Goal: Communication & Community: Connect with others

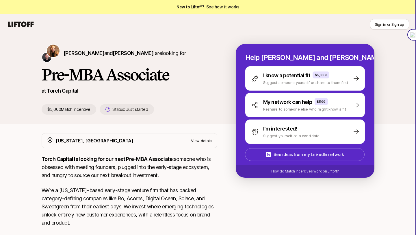
click at [69, 90] on link "Torch Capital" at bounding box center [63, 91] width 32 height 6
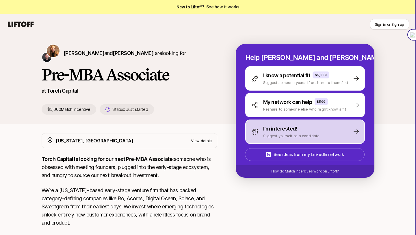
click at [302, 128] on div "I'm interested!" at bounding box center [291, 129] width 56 height 8
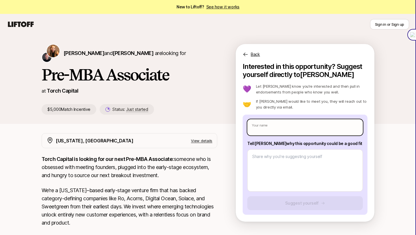
click at [281, 130] on input "text" at bounding box center [306, 127] width 116 height 16
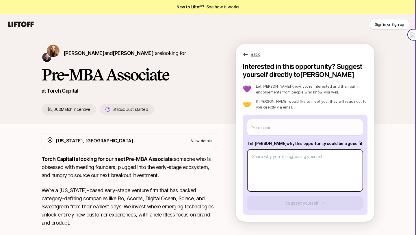
click at [276, 177] on textarea at bounding box center [306, 170] width 116 height 42
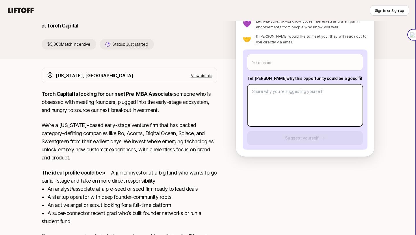
scroll to position [48, 0]
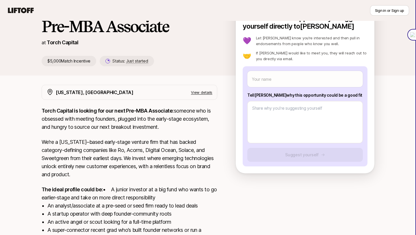
click at [207, 95] on div "[US_STATE], [GEOGRAPHIC_DATA] View details" at bounding box center [134, 92] width 157 height 8
click at [207, 94] on p "View details" at bounding box center [201, 92] width 21 height 6
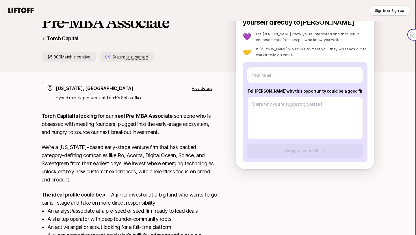
scroll to position [54, 0]
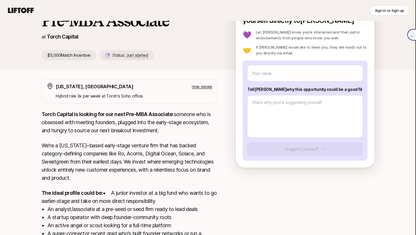
click at [206, 88] on p "Hide details" at bounding box center [202, 87] width 21 height 6
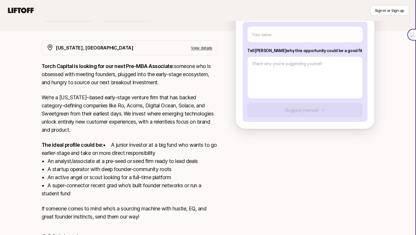
scroll to position [89, 0]
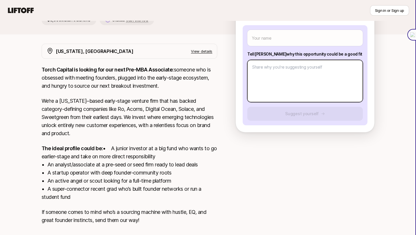
click at [309, 70] on textarea at bounding box center [306, 81] width 116 height 42
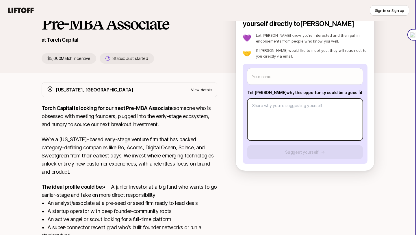
scroll to position [51, 0]
click at [293, 111] on textarea at bounding box center [306, 119] width 116 height 42
type textarea "x"
type textarea "c"
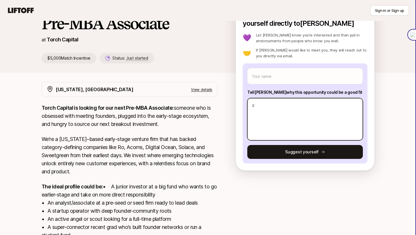
type textarea "x"
type textarea "cc"
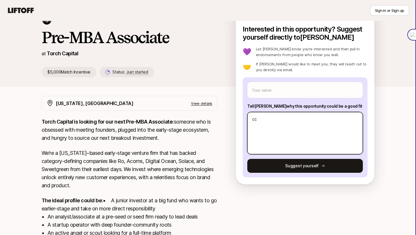
scroll to position [27, 0]
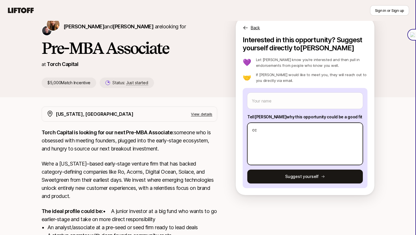
drag, startPoint x: 296, startPoint y: 139, endPoint x: 248, endPoint y: 122, distance: 51.1
click at [248, 123] on div "cc" at bounding box center [306, 144] width 116 height 42
type textarea "x"
